Goal: Complete application form

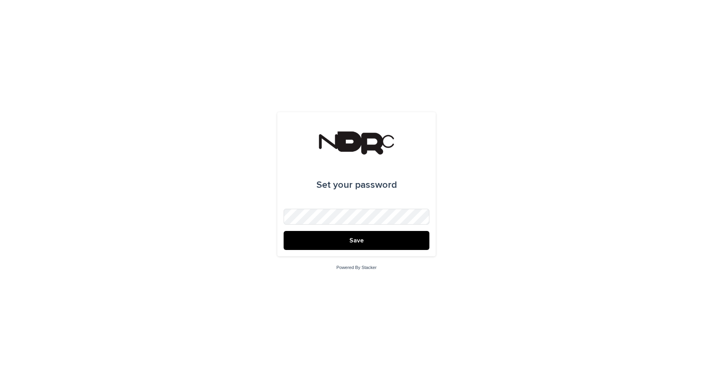
click at [371, 240] on button "Save" at bounding box center [357, 240] width 146 height 19
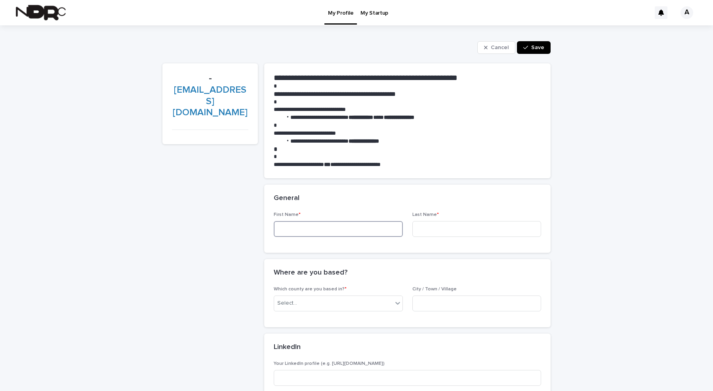
click at [322, 229] on input at bounding box center [338, 229] width 129 height 16
type input "******"
type input "*****"
type input "***"
type input "******"
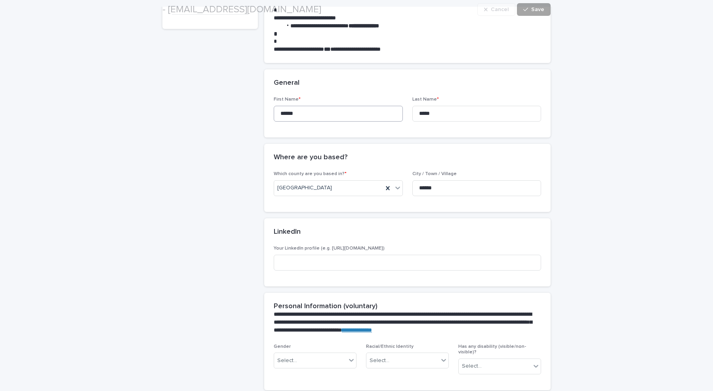
scroll to position [141, 0]
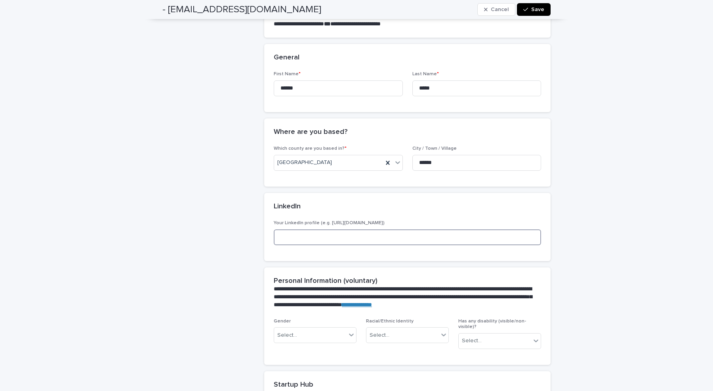
click at [345, 241] on input at bounding box center [407, 237] width 267 height 16
paste input "**********"
type input "**********"
click at [220, 277] on div "- andriybabiy97@gmail.com" at bounding box center [209, 286] width 95 height 727
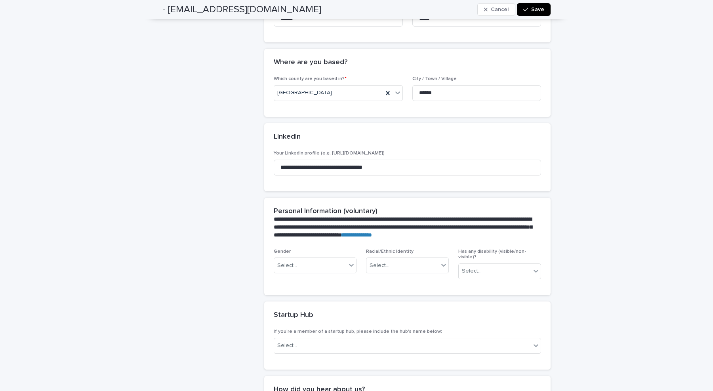
scroll to position [252, 0]
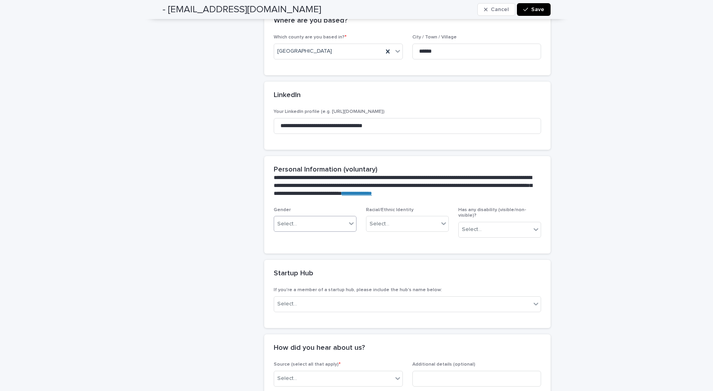
click at [349, 224] on icon at bounding box center [351, 223] width 8 height 8
click at [320, 254] on div "Man (he/him)" at bounding box center [315, 253] width 82 height 14
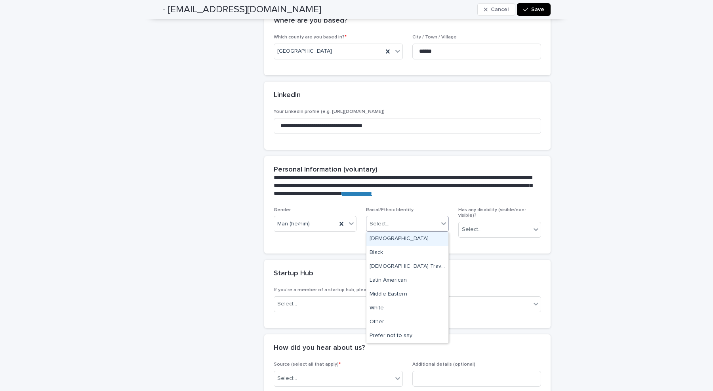
click at [440, 224] on icon at bounding box center [444, 223] width 8 height 8
click at [396, 312] on div "White" at bounding box center [407, 308] width 82 height 14
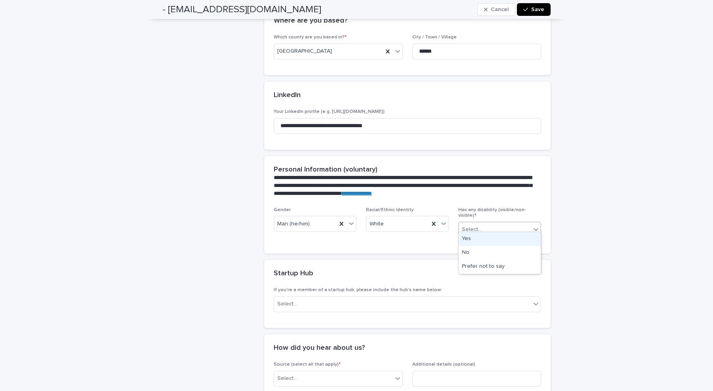
click at [516, 226] on div "Select..." at bounding box center [495, 229] width 72 height 13
click at [487, 252] on div "No" at bounding box center [500, 253] width 82 height 14
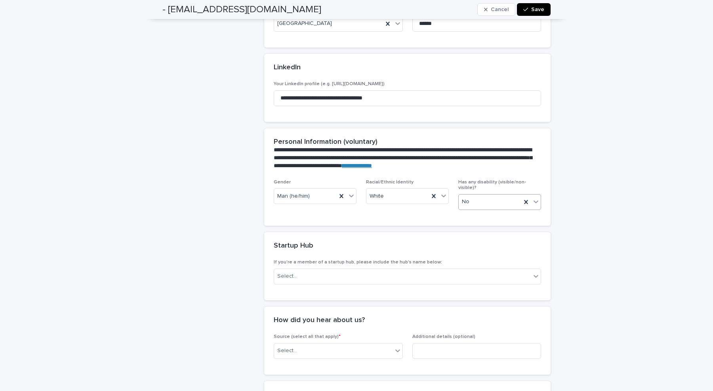
scroll to position [282, 0]
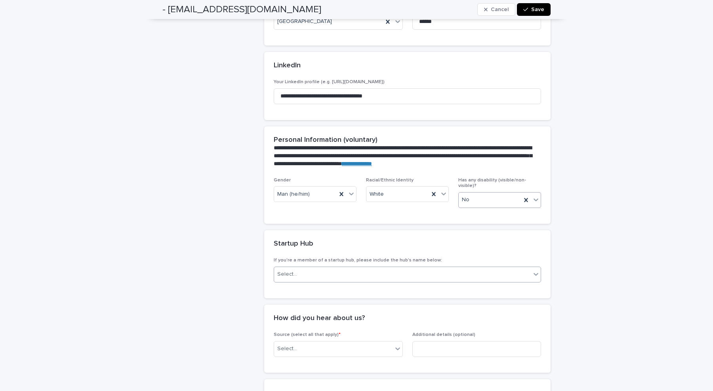
click at [418, 268] on div "Select..." at bounding box center [402, 274] width 257 height 13
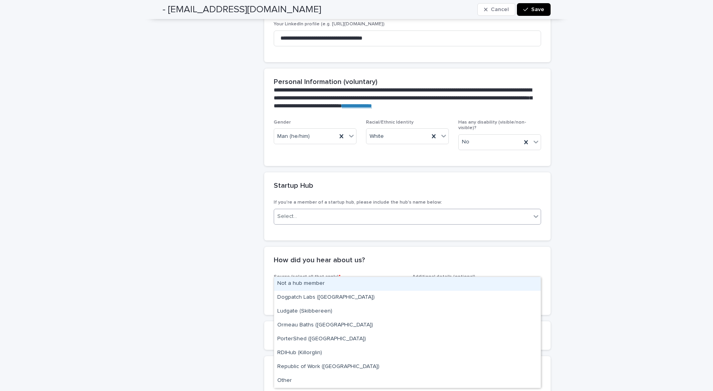
scroll to position [340, 0]
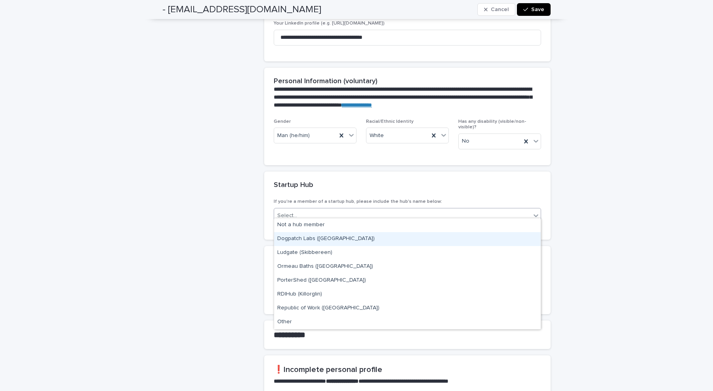
click at [345, 245] on div "Dogpatch Labs (Dublin)" at bounding box center [407, 239] width 267 height 14
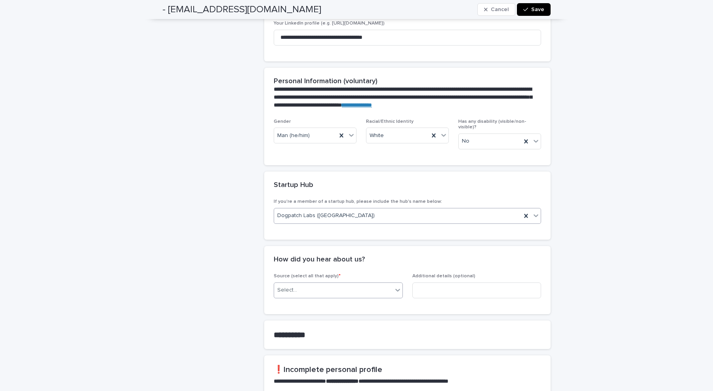
click at [357, 286] on div "Select..." at bounding box center [333, 290] width 118 height 13
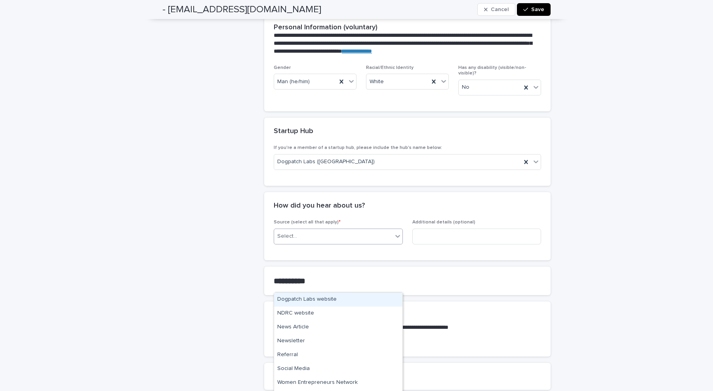
scroll to position [395, 0]
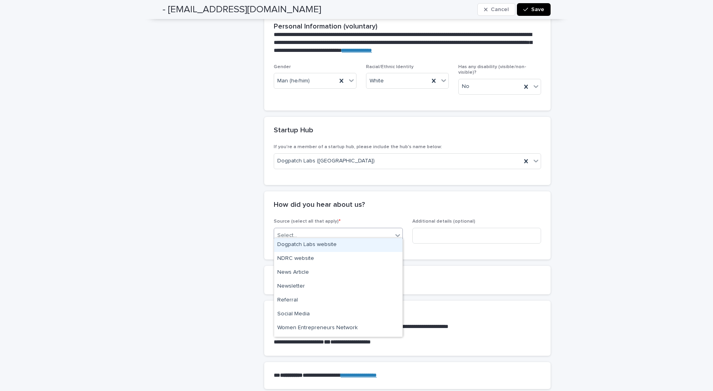
click at [344, 248] on div "Dogpatch Labs website" at bounding box center [338, 245] width 128 height 14
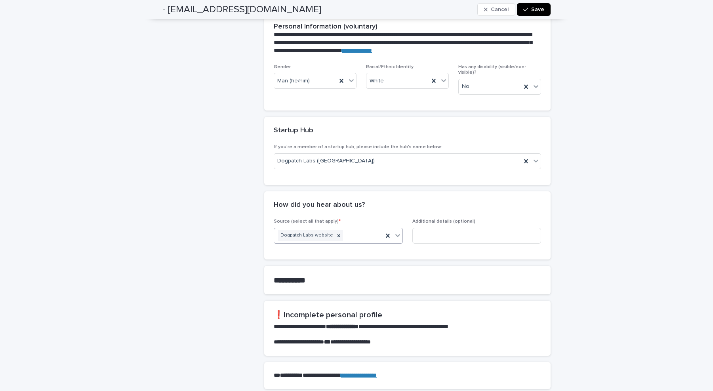
scroll to position [455, 0]
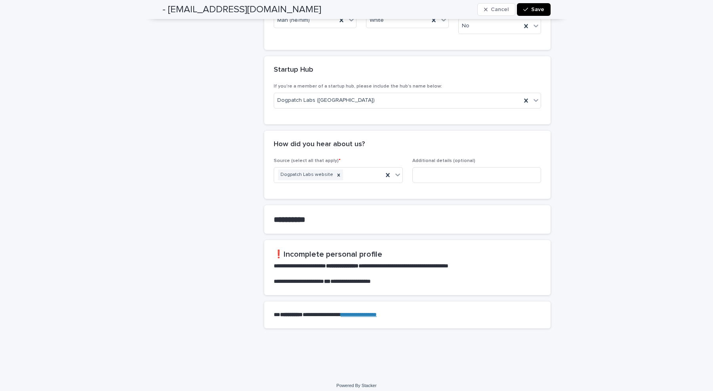
click at [305, 217] on strong "**********" at bounding box center [290, 219] width 32 height 8
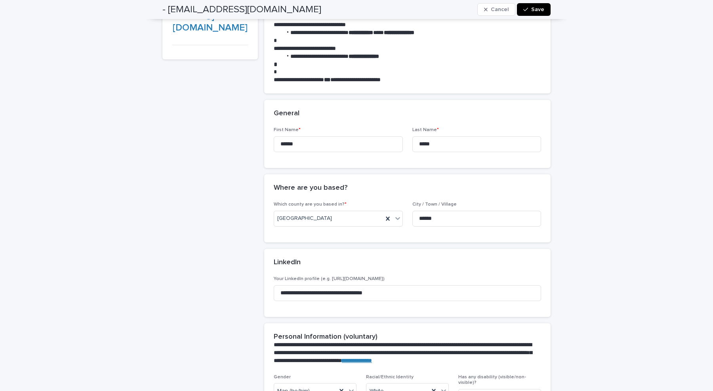
scroll to position [0, 0]
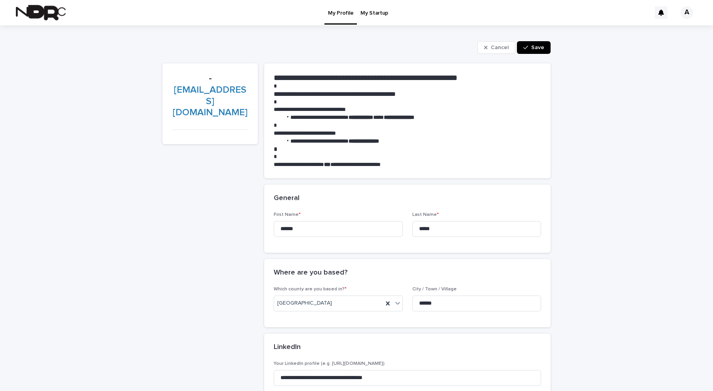
click at [543, 45] on span "Save" at bounding box center [537, 48] width 13 height 6
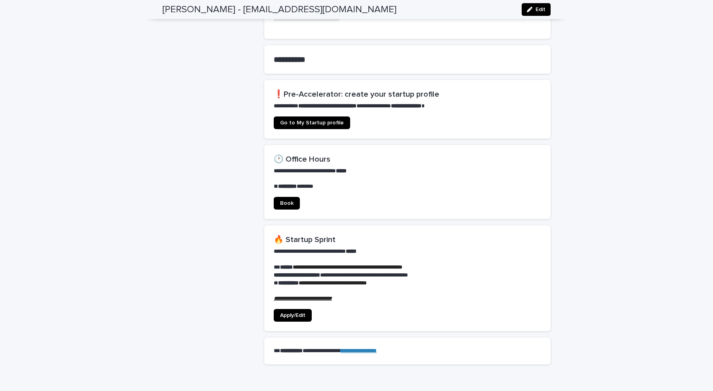
scroll to position [489, 0]
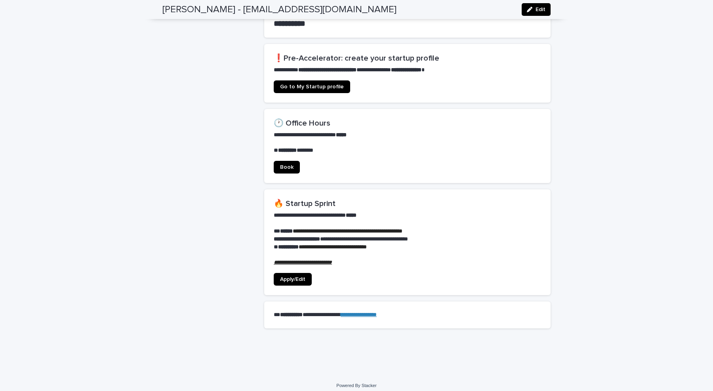
click at [298, 276] on span "Apply/Edit" at bounding box center [292, 279] width 25 height 6
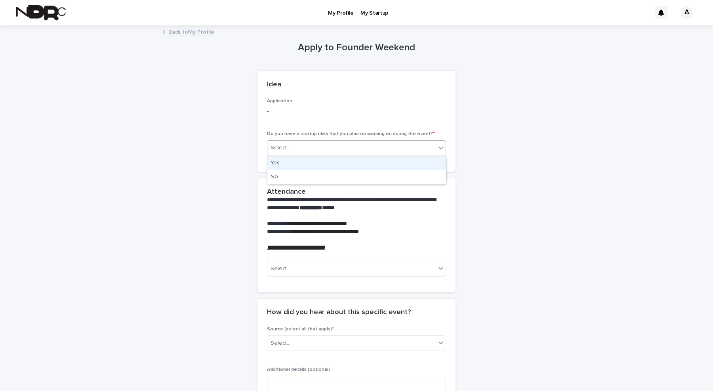
click at [326, 145] on div "Select..." at bounding box center [351, 147] width 168 height 13
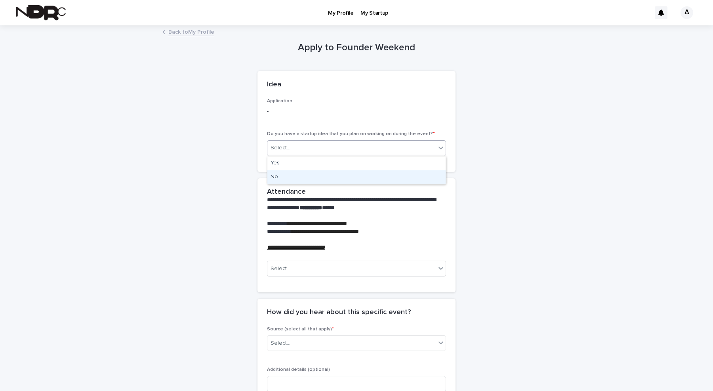
click at [296, 174] on div "No" at bounding box center [356, 177] width 178 height 14
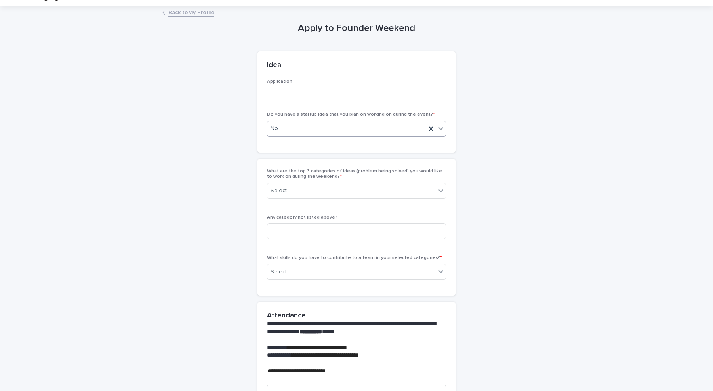
scroll to position [21, 0]
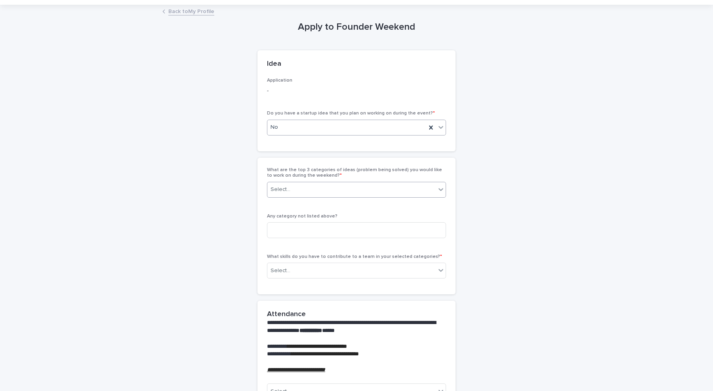
click at [314, 186] on div "Select..." at bounding box center [351, 189] width 168 height 13
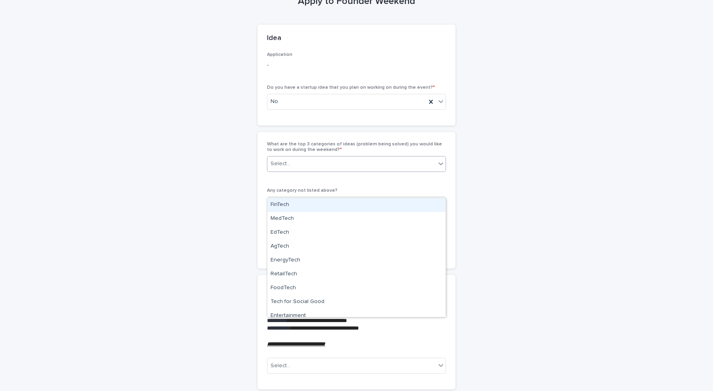
scroll to position [47, 0]
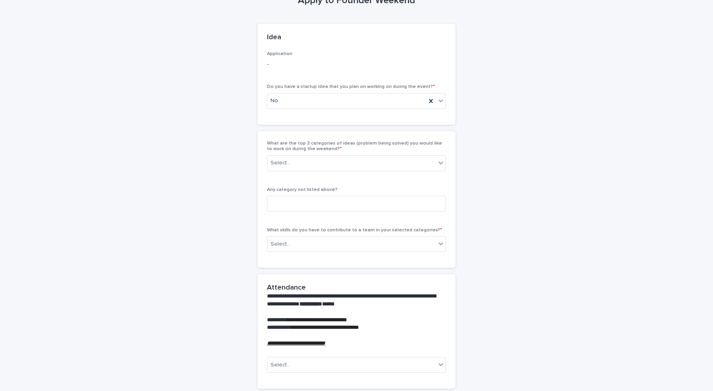
click at [221, 197] on div "**********" at bounding box center [356, 305] width 388 height 653
click at [295, 168] on div "Select..." at bounding box center [351, 162] width 168 height 13
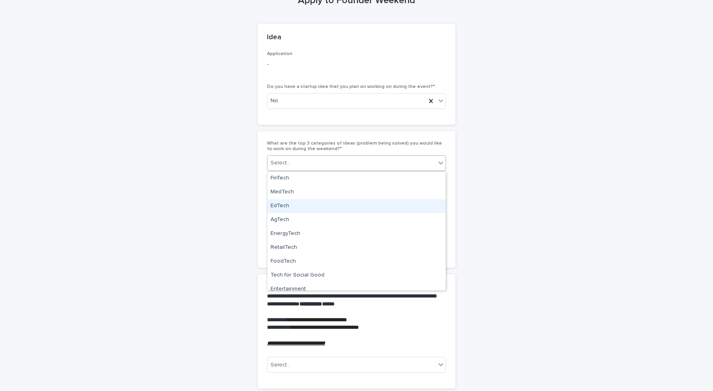
click at [295, 209] on div "EdTech" at bounding box center [356, 206] width 178 height 14
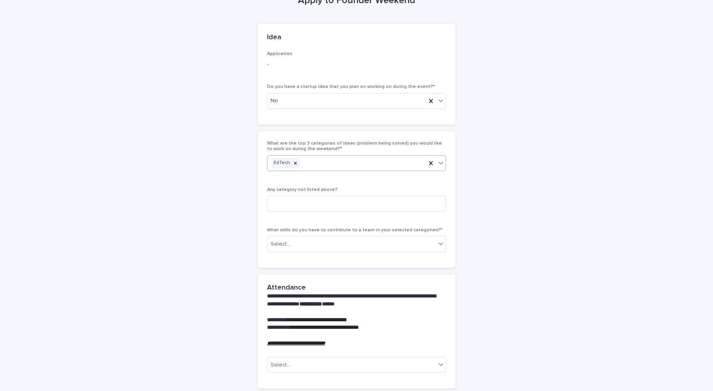
click at [319, 166] on div "EdTech" at bounding box center [346, 163] width 159 height 14
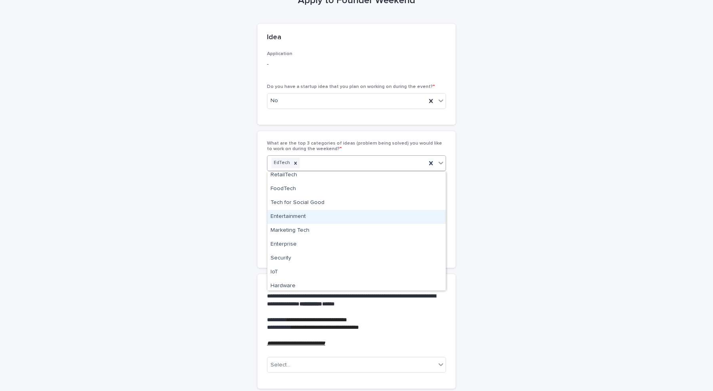
scroll to position [61, 0]
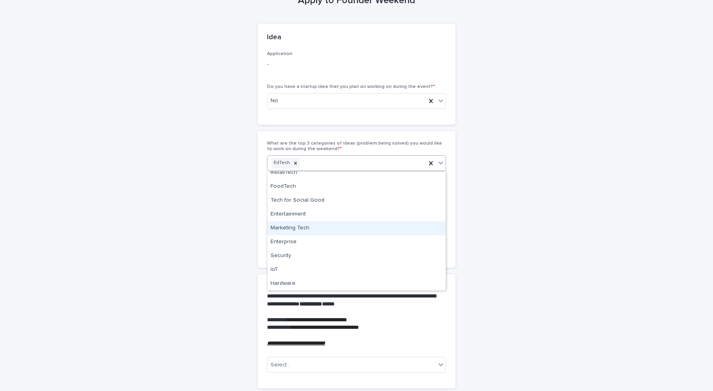
click at [307, 229] on div "Marketing Tech" at bounding box center [356, 228] width 178 height 14
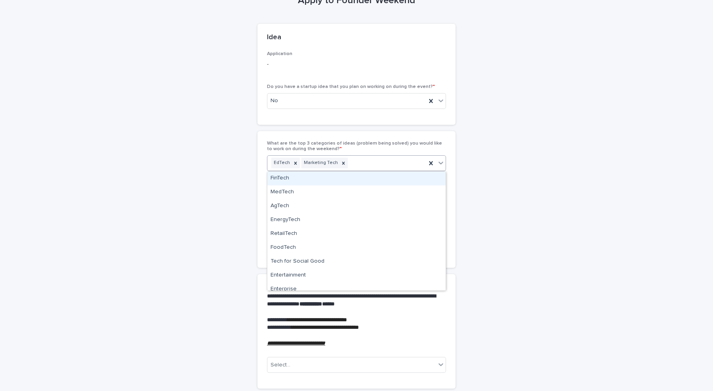
click at [366, 164] on div "EdTech Marketing Tech" at bounding box center [346, 163] width 159 height 14
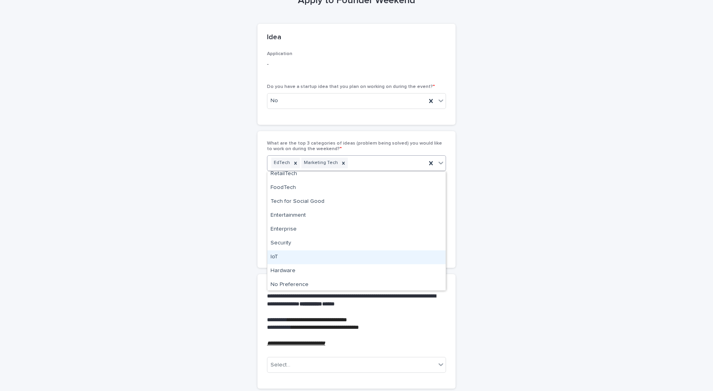
scroll to position [61, 0]
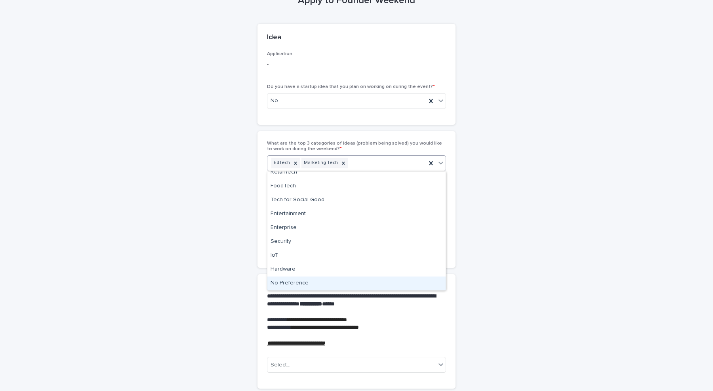
click at [316, 285] on div "No Preference" at bounding box center [356, 283] width 178 height 14
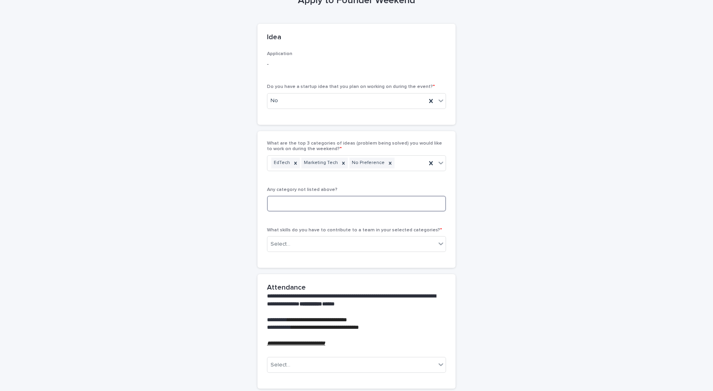
click at [311, 202] on input at bounding box center [356, 204] width 179 height 16
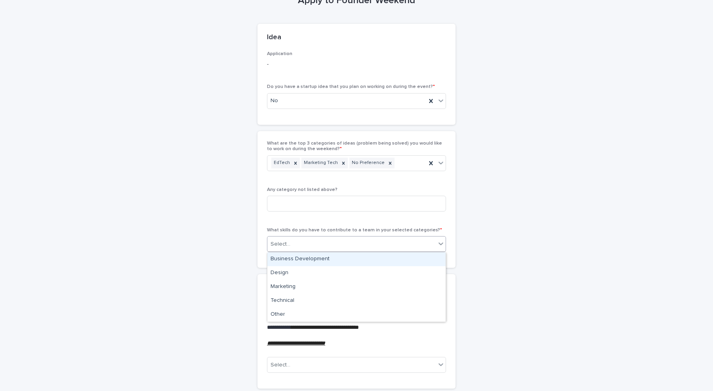
click at [314, 242] on div "Select..." at bounding box center [351, 244] width 168 height 13
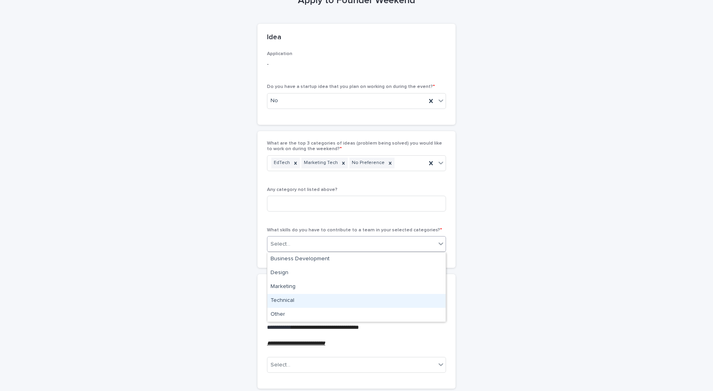
click at [302, 305] on div "Technical" at bounding box center [356, 301] width 178 height 14
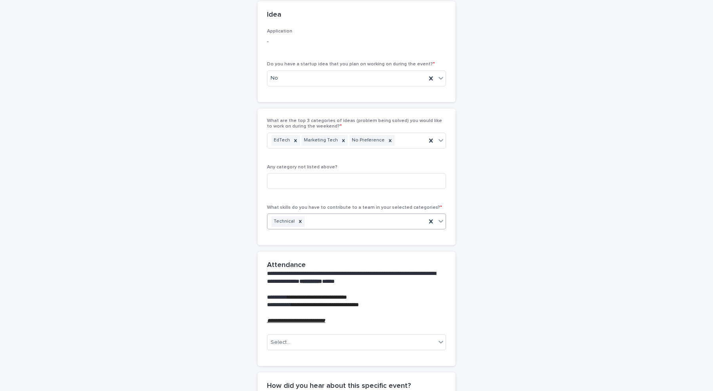
scroll to position [72, 0]
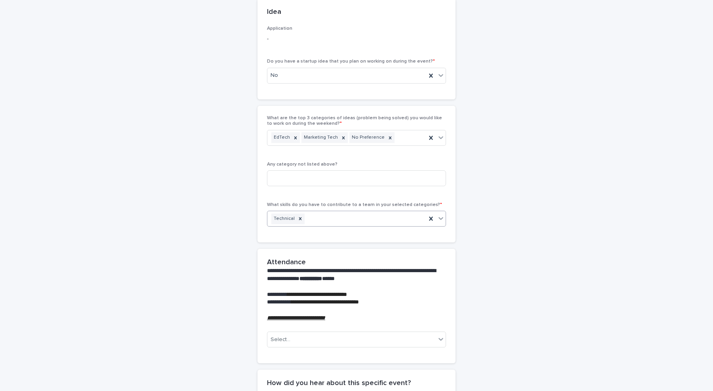
click at [349, 217] on div "Technical" at bounding box center [346, 219] width 159 height 14
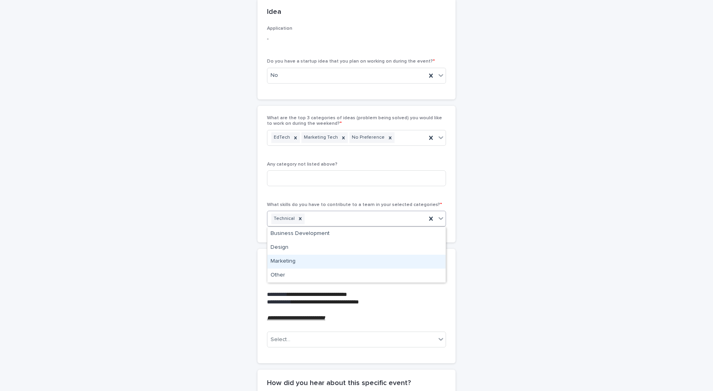
click at [322, 259] on div "Marketing" at bounding box center [356, 262] width 178 height 14
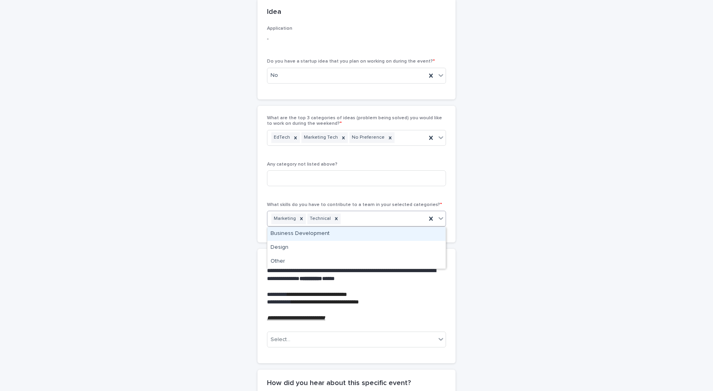
click at [358, 215] on div "Marketing Technical" at bounding box center [346, 219] width 159 height 14
click at [352, 236] on div "Business Development" at bounding box center [356, 234] width 178 height 14
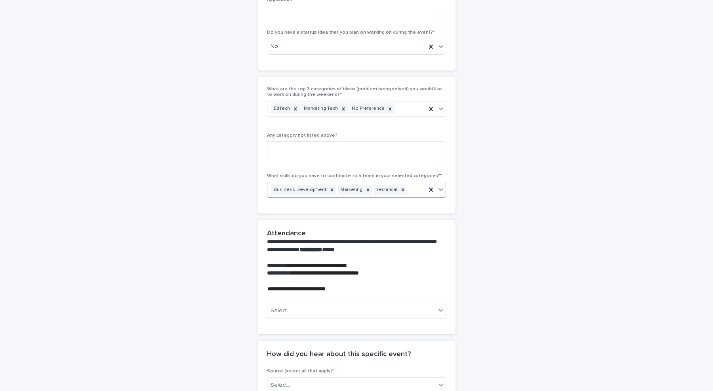
scroll to position [105, 0]
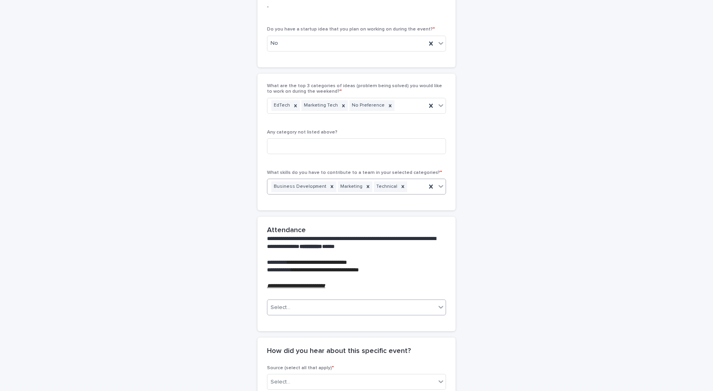
click at [338, 312] on div "Select..." at bounding box center [351, 307] width 168 height 13
click at [307, 316] on div "Yes" at bounding box center [356, 323] width 178 height 14
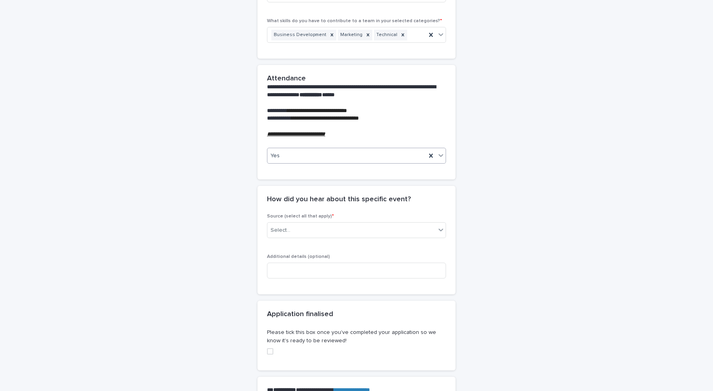
scroll to position [260, 0]
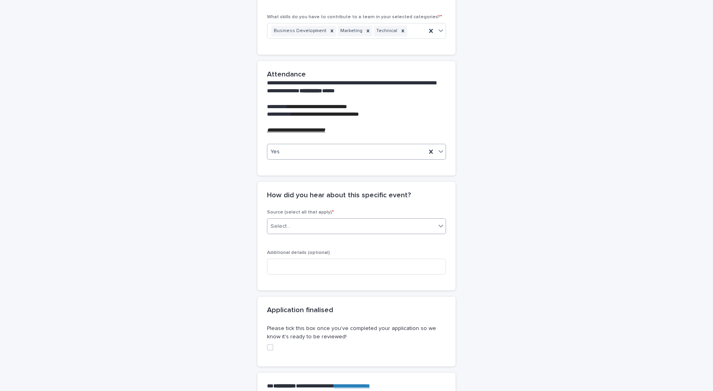
click at [324, 226] on div "Select..." at bounding box center [351, 226] width 168 height 13
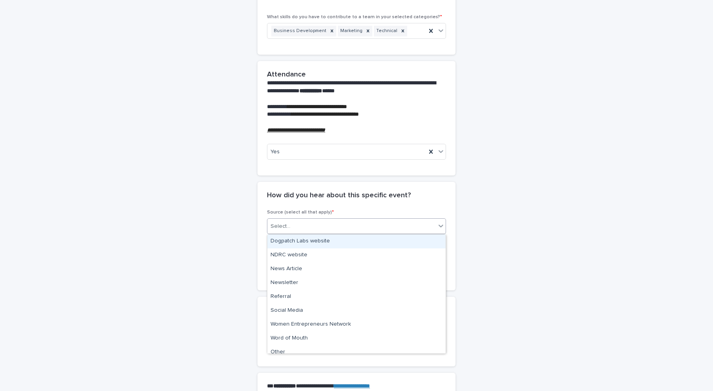
click at [318, 242] on div "Dogpatch Labs website" at bounding box center [356, 241] width 178 height 14
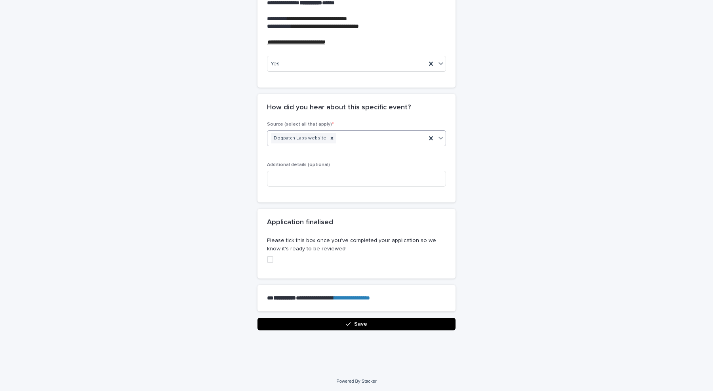
scroll to position [350, 0]
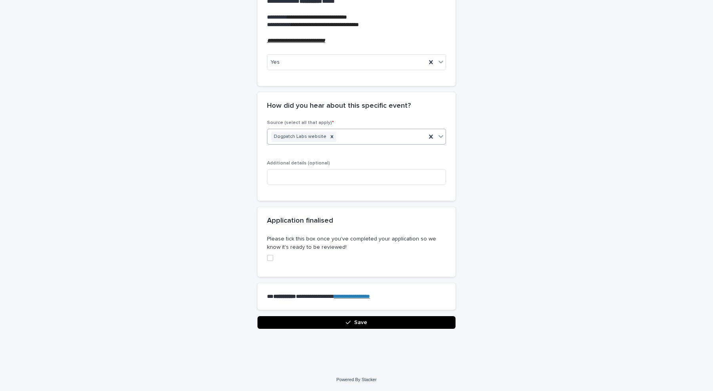
click at [267, 255] on span at bounding box center [270, 258] width 6 height 6
click at [345, 326] on button "Save" at bounding box center [356, 322] width 198 height 13
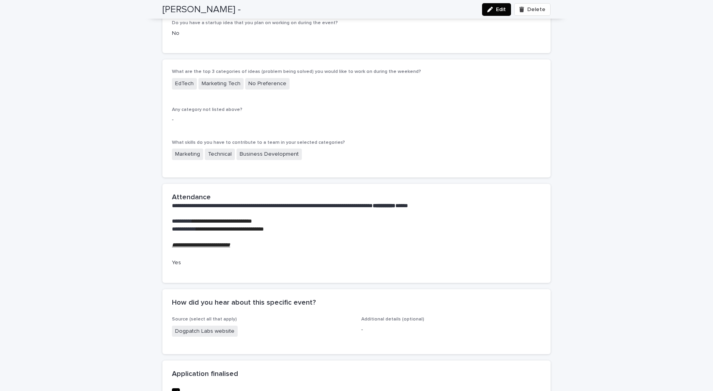
scroll to position [0, 0]
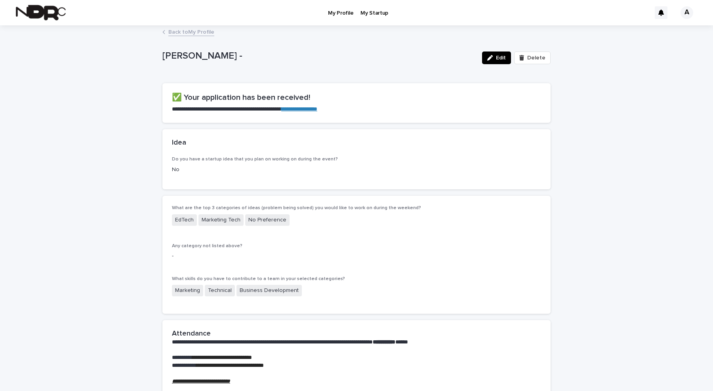
click at [193, 35] on link "Back to My Profile" at bounding box center [191, 31] width 46 height 9
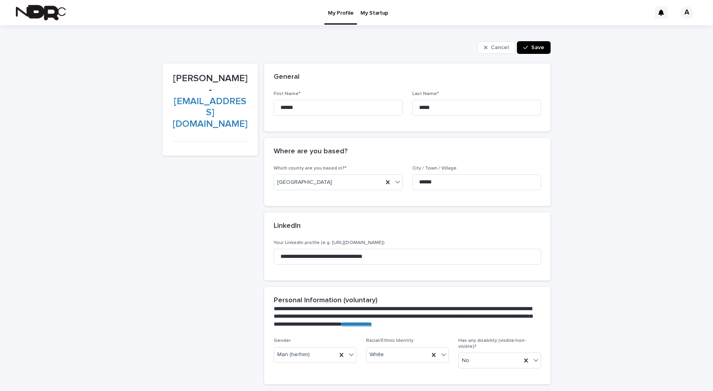
click at [374, 18] on link "My Startup" at bounding box center [374, 12] width 35 height 25
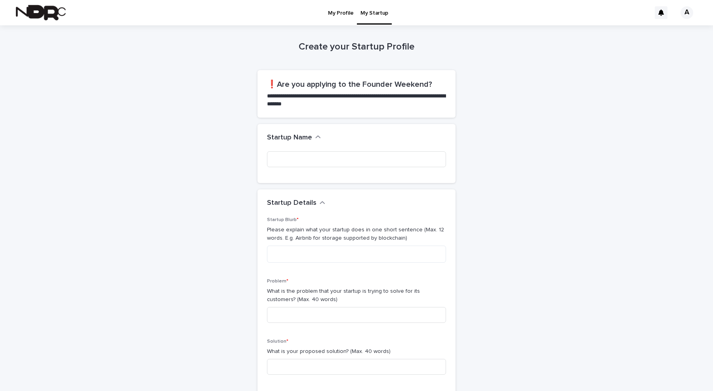
click at [336, 13] on p "My Profile" at bounding box center [340, 8] width 25 height 17
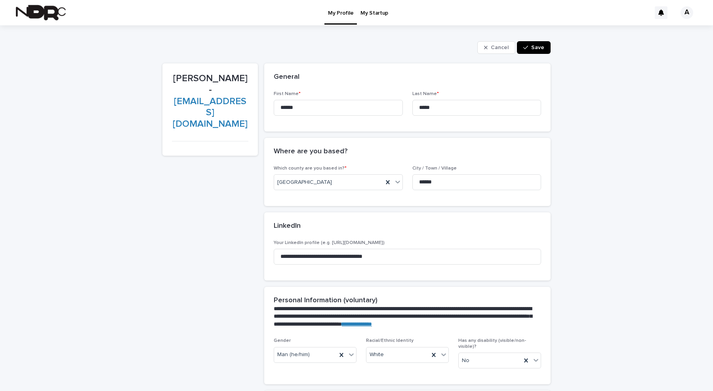
click at [684, 14] on div "A" at bounding box center [686, 12] width 13 height 13
click at [258, 50] on div "Cancel Save" at bounding box center [356, 47] width 388 height 13
click at [541, 47] on span "Save" at bounding box center [537, 48] width 13 height 6
